Goal: Transaction & Acquisition: Purchase product/service

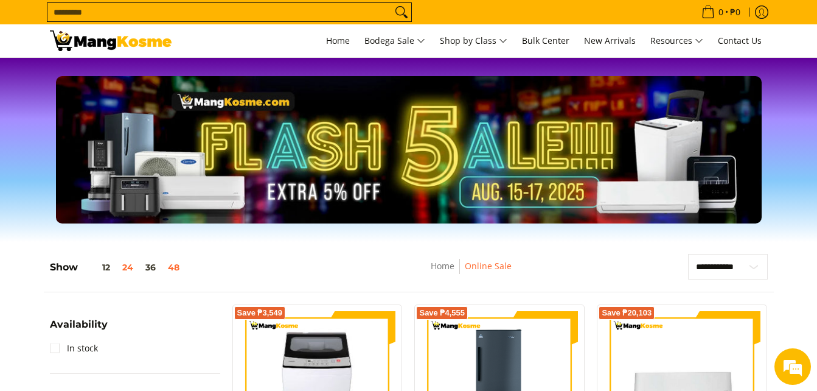
click at [173, 267] on button "48" at bounding box center [174, 267] width 24 height 10
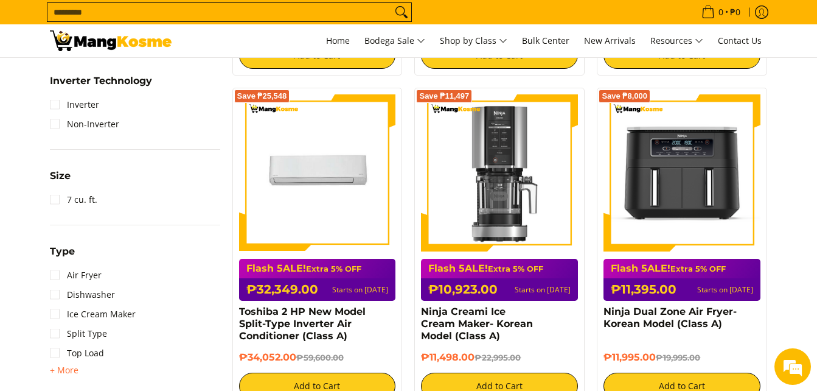
scroll to position [901, 0]
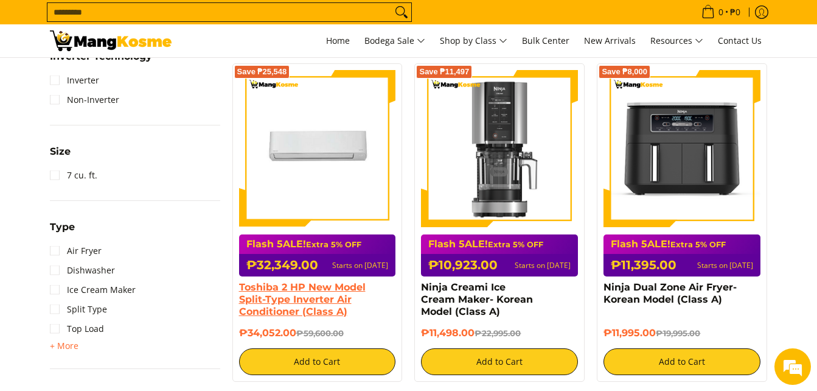
click at [279, 291] on link "Toshiba 2 HP New Model Split-Type Inverter Air Conditioner (Class A)" at bounding box center [302, 299] width 127 height 36
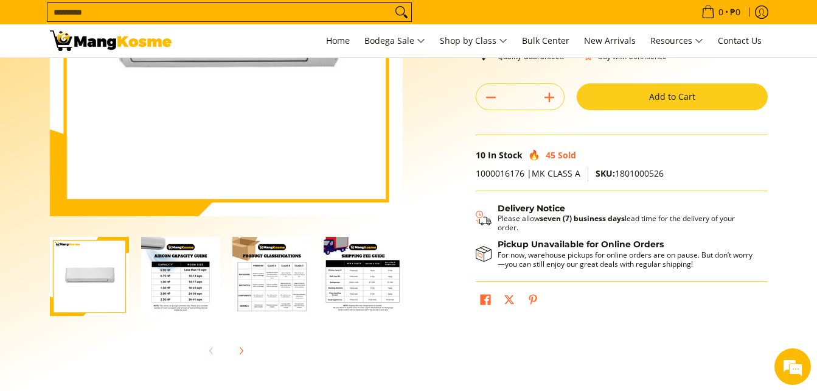
scroll to position [243, 0]
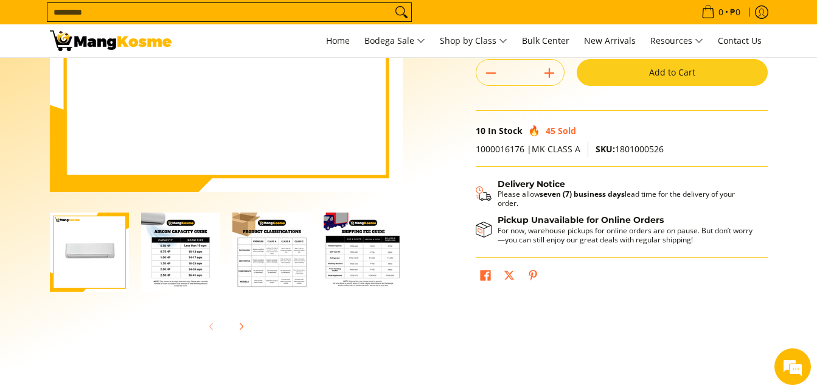
click at [372, 261] on img "mang-kosme-shipping-fee-guide-infographic" at bounding box center [363, 251] width 79 height 79
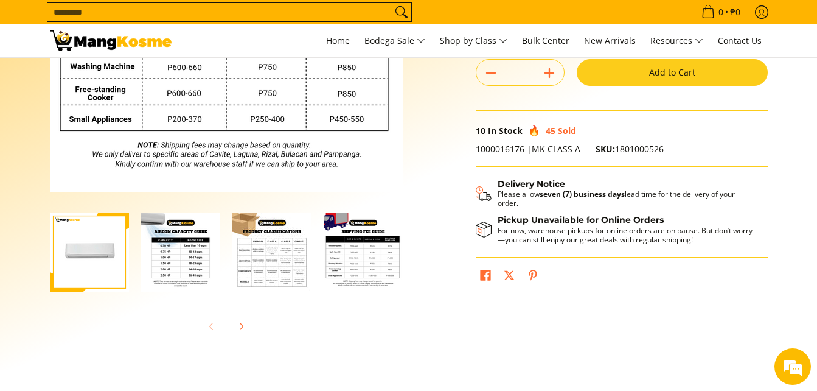
click at [372, 261] on img "mang-kosme-shipping-fee-guide-infographic" at bounding box center [363, 251] width 79 height 79
click at [367, 255] on img "mang-kosme-shipping-fee-guide-infographic" at bounding box center [363, 251] width 79 height 79
click at [286, 270] on img "Toshiba 2 HP New Model Split-Type Inverter Air Conditioner (Class A)-3" at bounding box center [271, 251] width 79 height 79
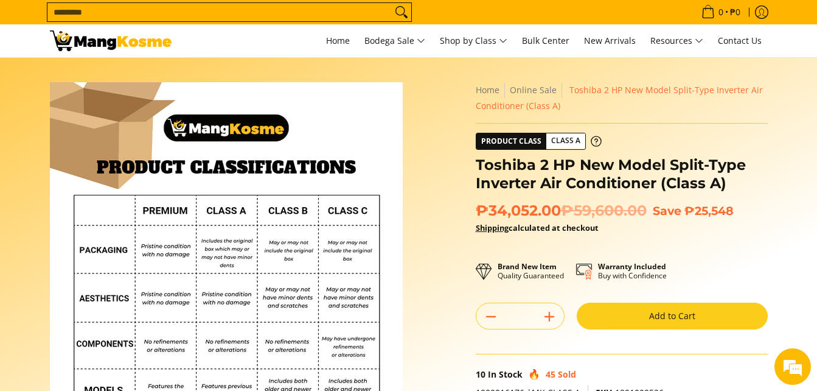
scroll to position [341, 0]
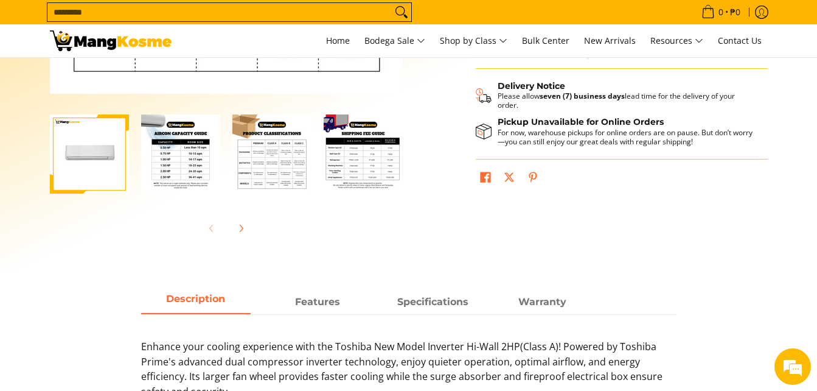
click at [361, 145] on img "mang-kosme-shipping-fee-guide-infographic" at bounding box center [363, 153] width 79 height 79
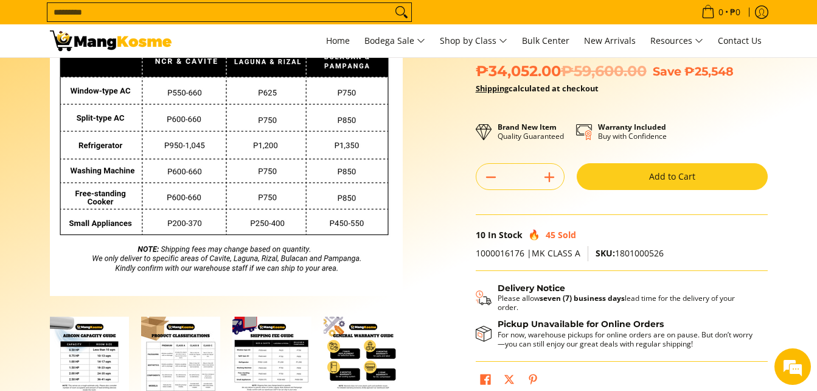
scroll to position [0, 0]
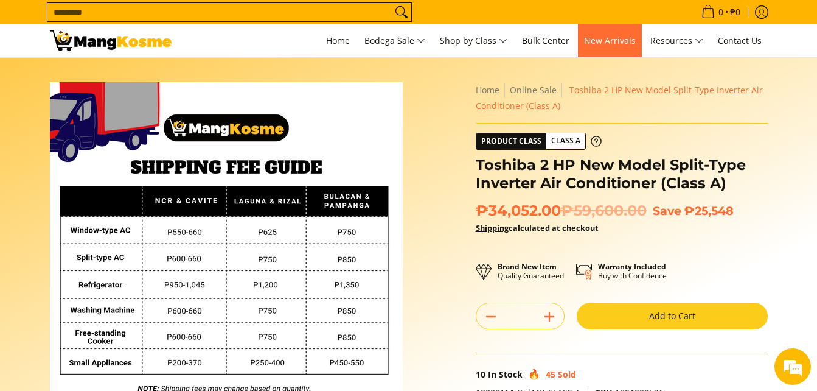
click at [625, 41] on span "New Arrivals" at bounding box center [610, 41] width 52 height 12
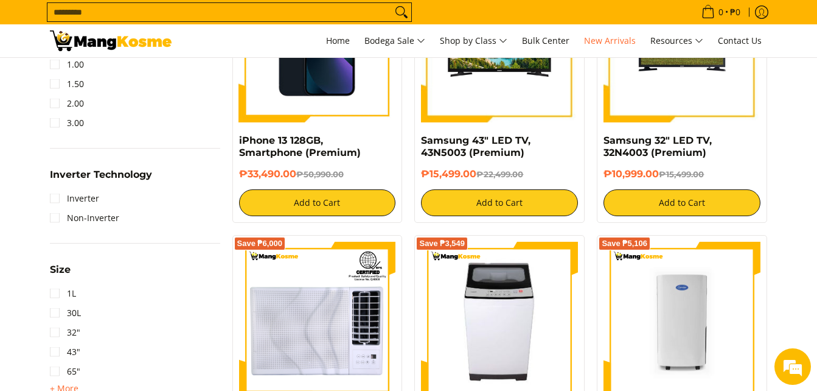
scroll to position [900, 0]
